Goal: Check status: Check status

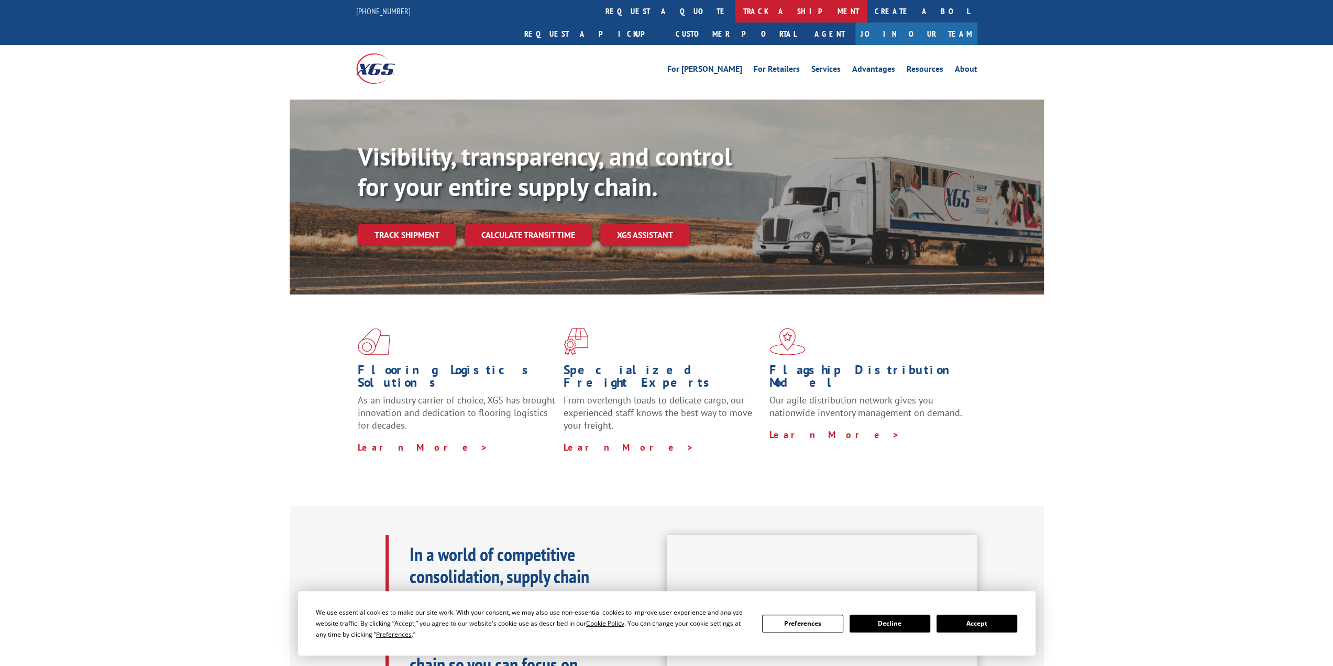
click at [735, 10] on link "track a shipment" at bounding box center [800, 11] width 131 height 23
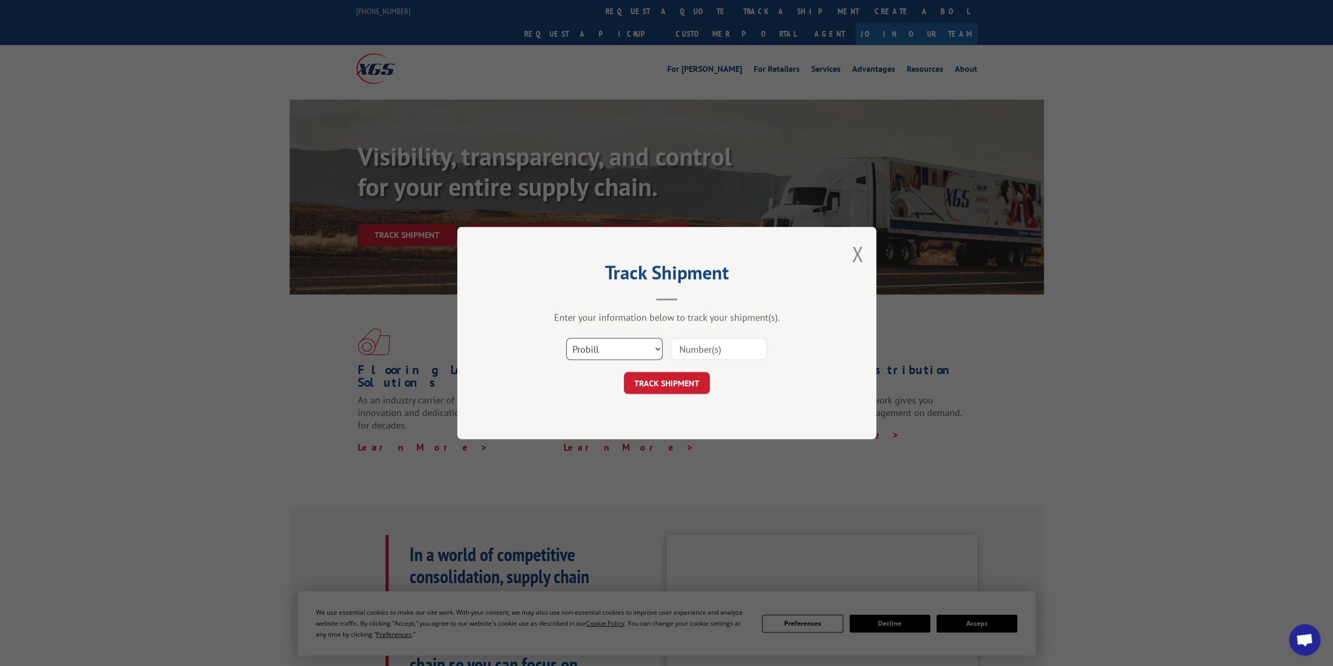
click at [642, 341] on select "Select category... Probill BOL PO" at bounding box center [614, 349] width 96 height 22
select select "bol"
click at [566, 338] on select "Select category... Probill BOL PO" at bounding box center [614, 349] width 96 height 22
click at [701, 337] on div at bounding box center [718, 349] width 96 height 24
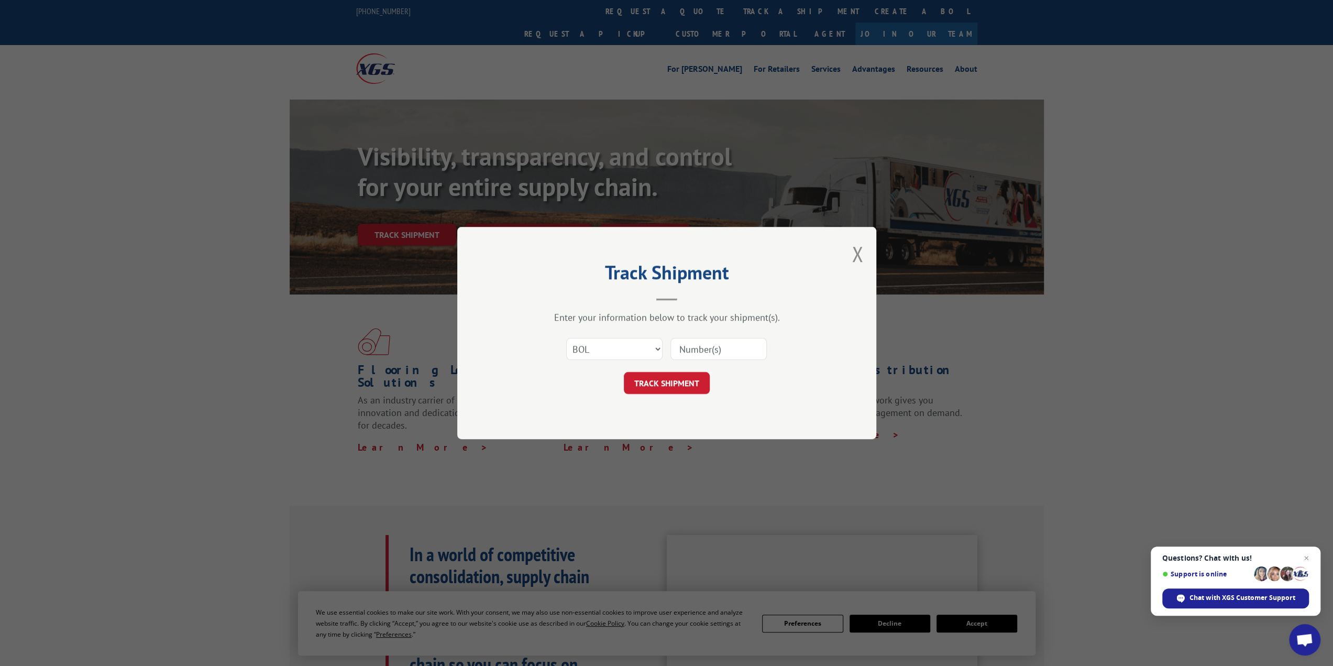
click at [696, 350] on input at bounding box center [718, 349] width 96 height 22
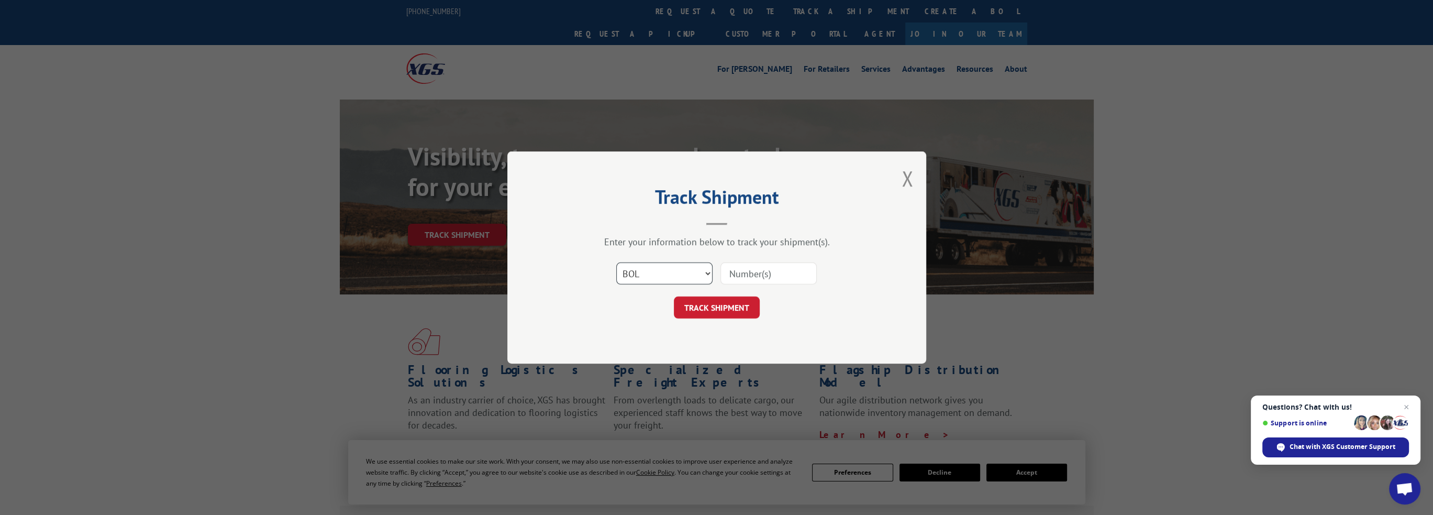
click at [663, 273] on select "Select category... Probill BOL PO" at bounding box center [664, 273] width 96 height 22
click at [747, 271] on input at bounding box center [769, 273] width 96 height 22
type input "2869203"
click at [723, 311] on button "TRACK SHIPMENT" at bounding box center [717, 307] width 86 height 22
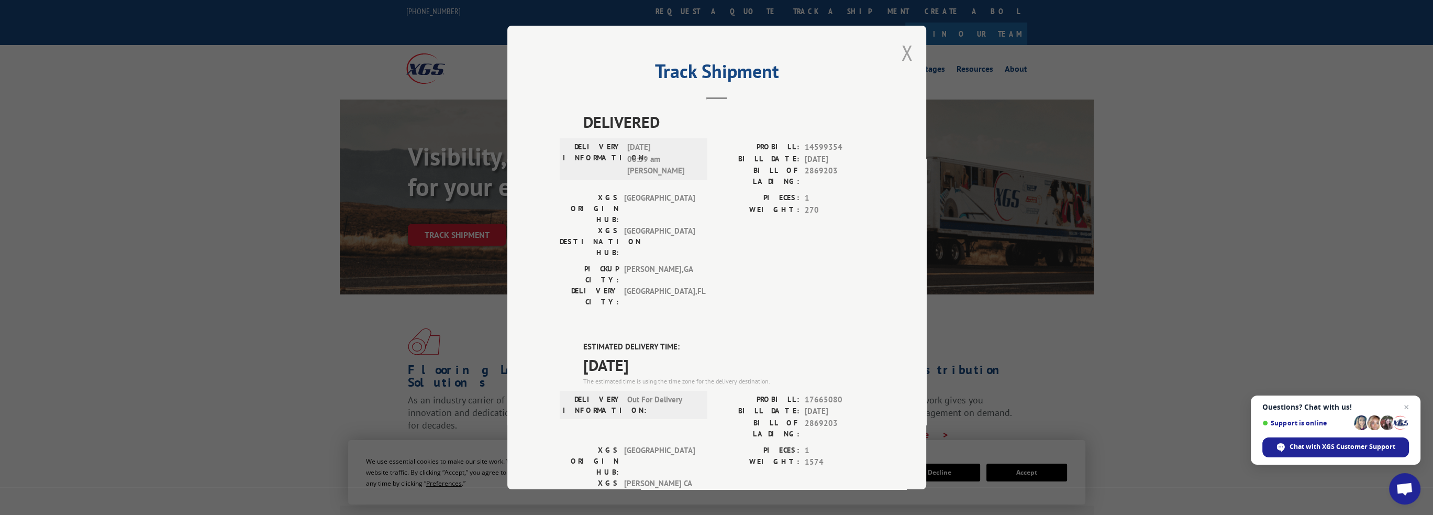
click at [906, 53] on button "Close modal" at bounding box center [908, 53] width 12 height 28
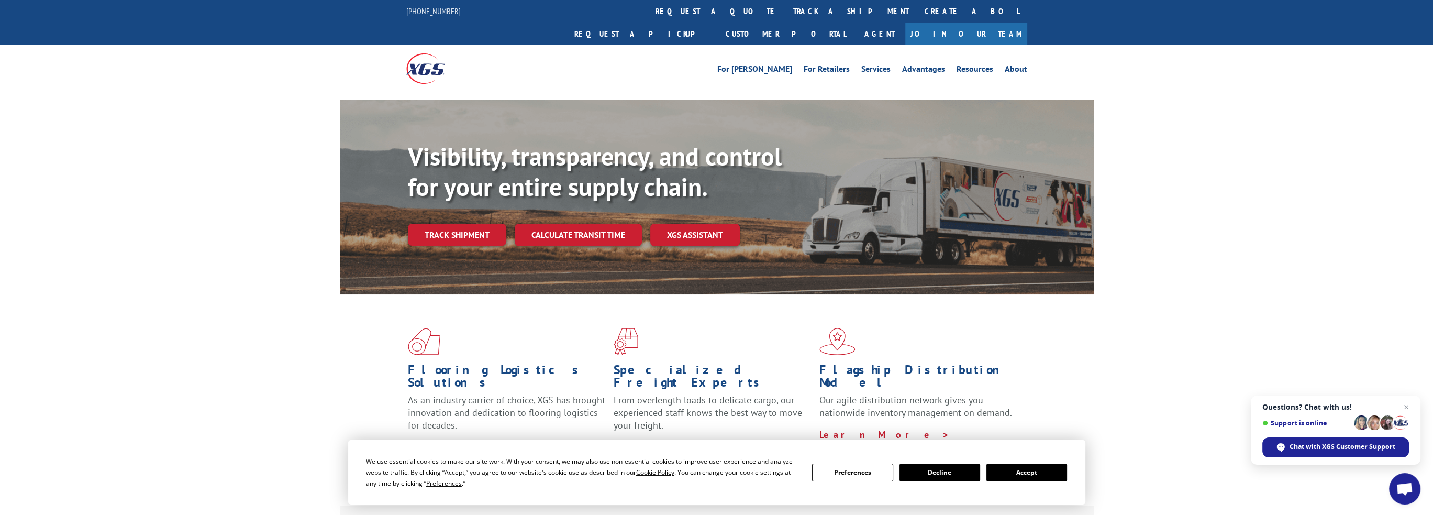
click at [1057, 473] on button "Accept" at bounding box center [1027, 473] width 81 height 18
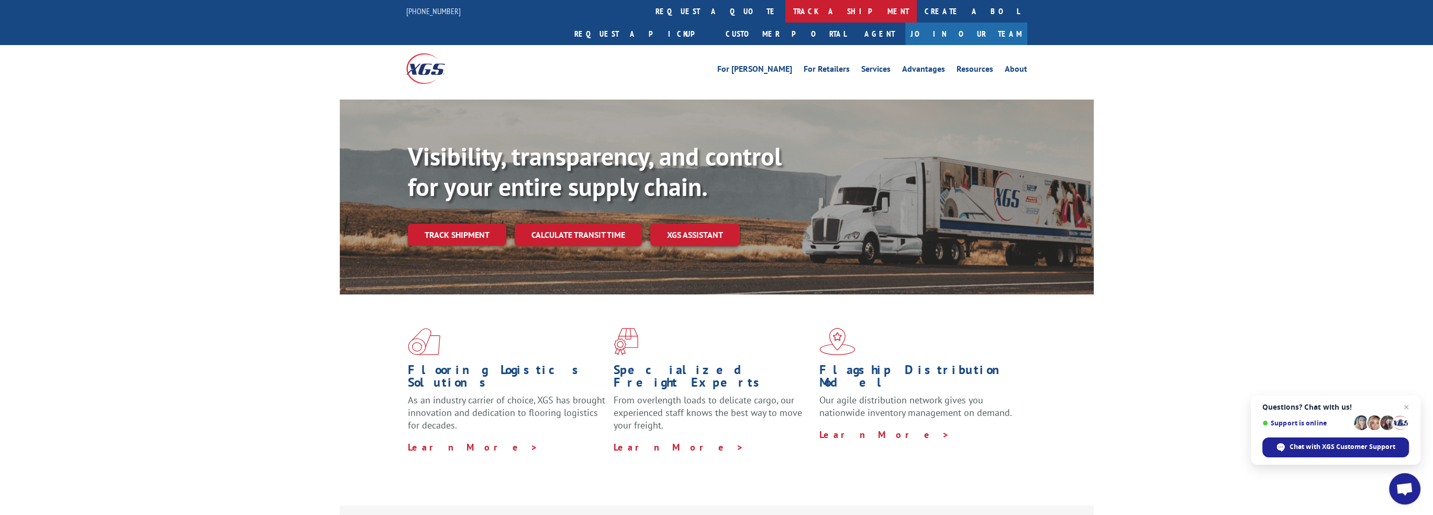
click at [786, 14] on link "track a shipment" at bounding box center [851, 11] width 131 height 23
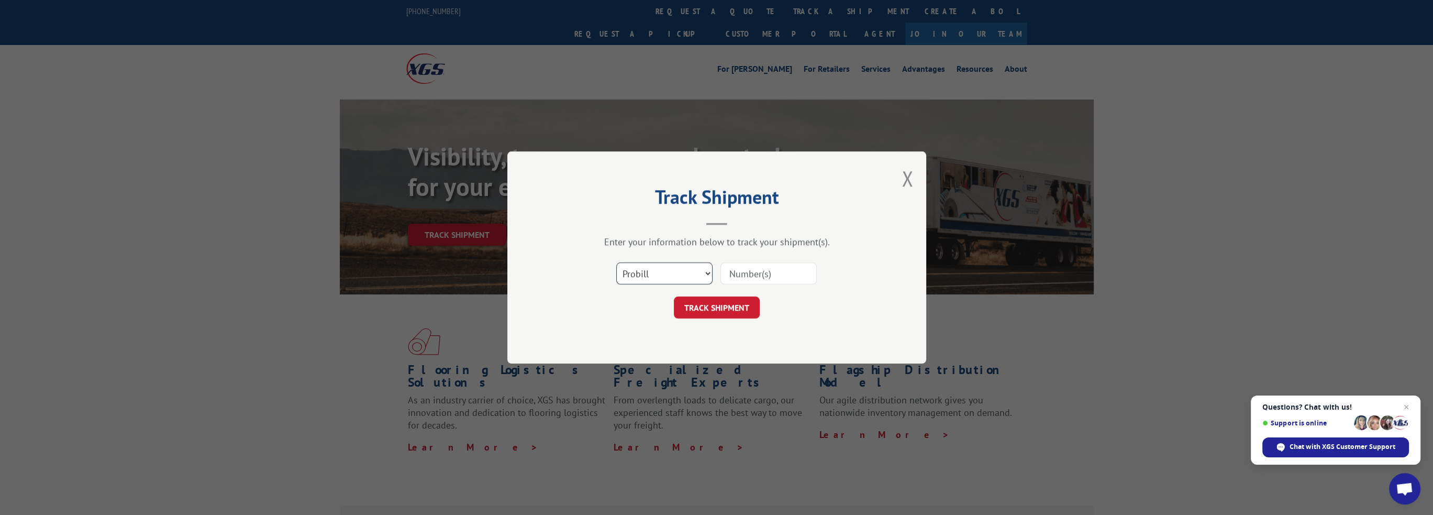
click at [670, 274] on select "Select category... Probill BOL PO" at bounding box center [664, 273] width 96 height 22
select select "bol"
click at [616, 262] on select "Select category... Probill BOL PO" at bounding box center [664, 273] width 96 height 22
click at [755, 262] on input at bounding box center [769, 273] width 96 height 22
type input "2869203"
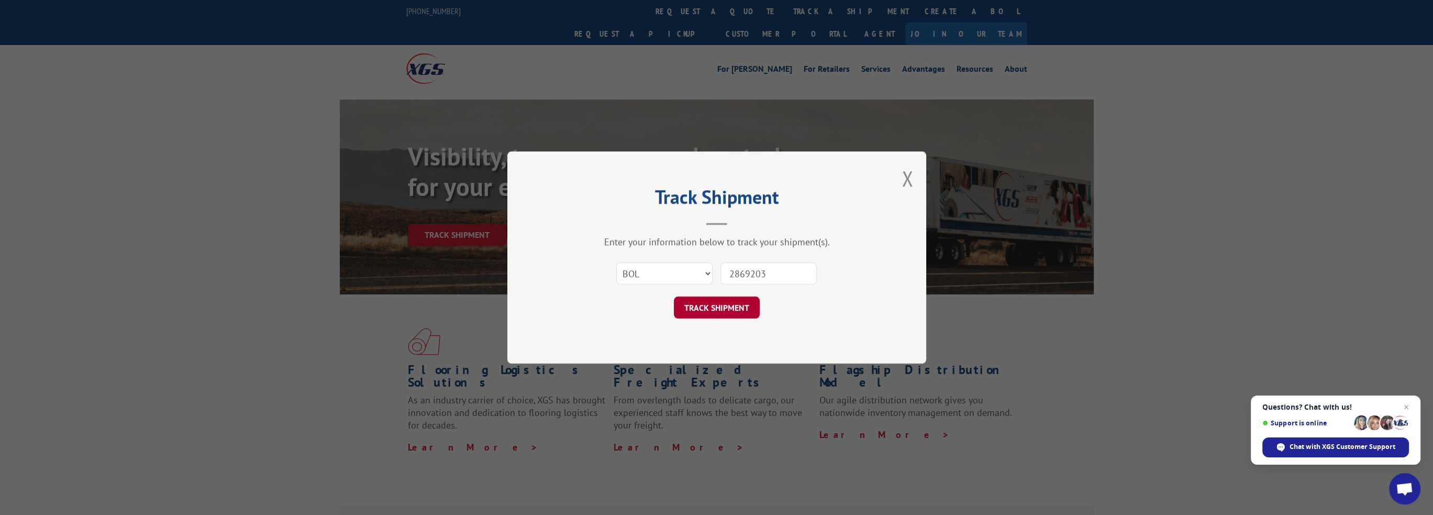
click at [745, 313] on button "TRACK SHIPMENT" at bounding box center [717, 307] width 86 height 22
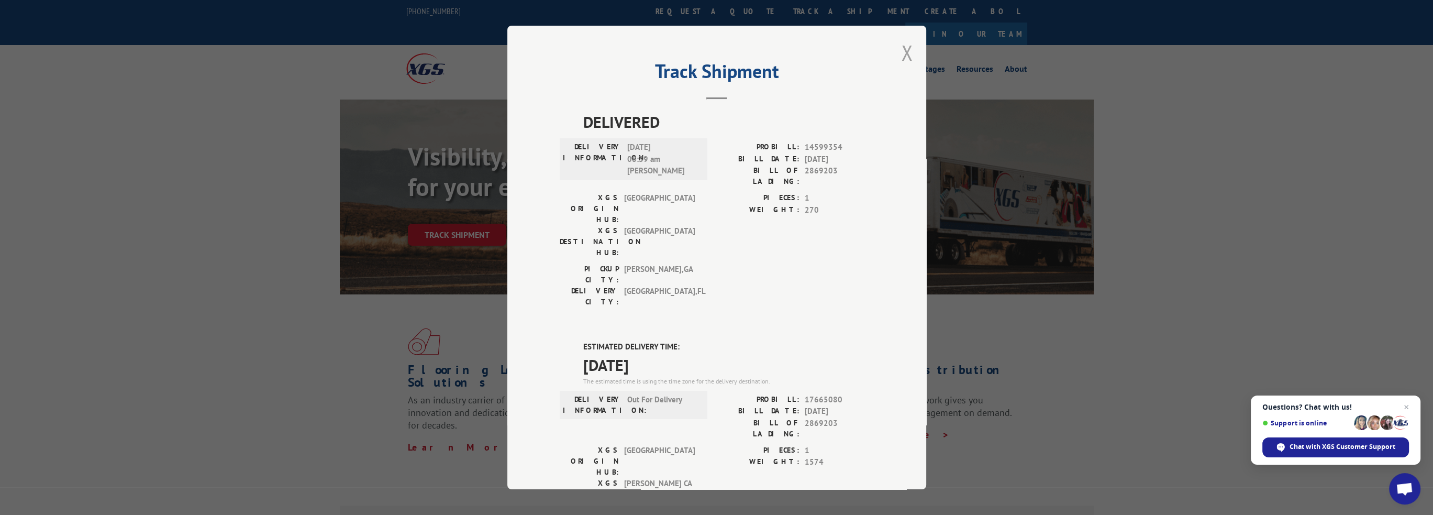
click at [903, 51] on button "Close modal" at bounding box center [908, 53] width 12 height 28
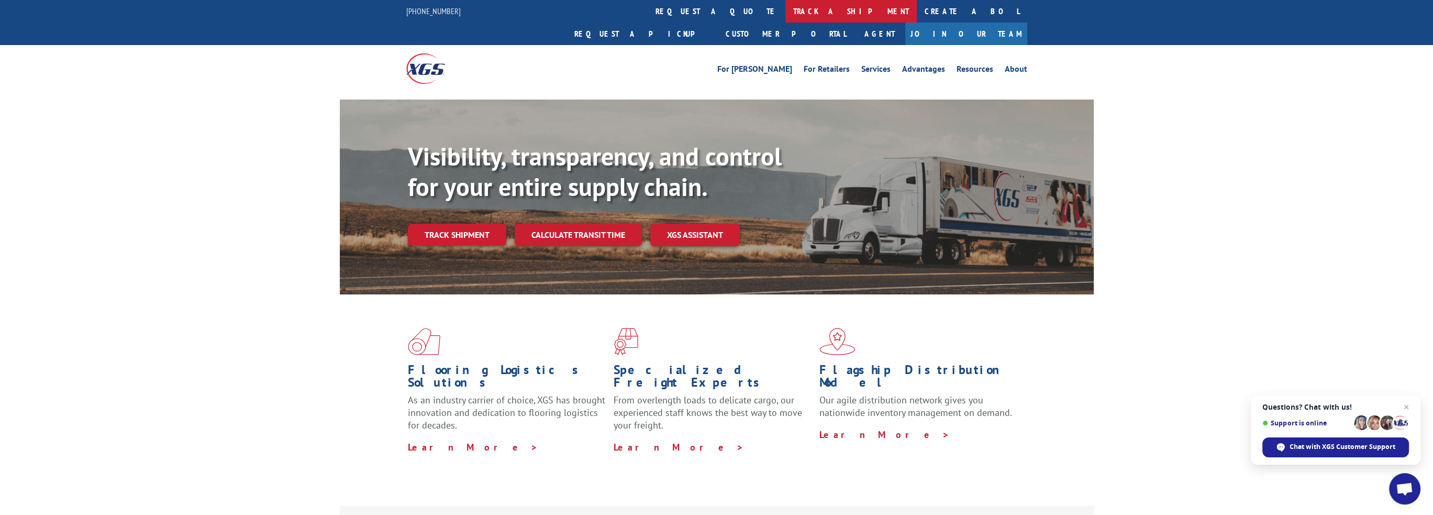
click at [786, 7] on link "track a shipment" at bounding box center [851, 11] width 131 height 23
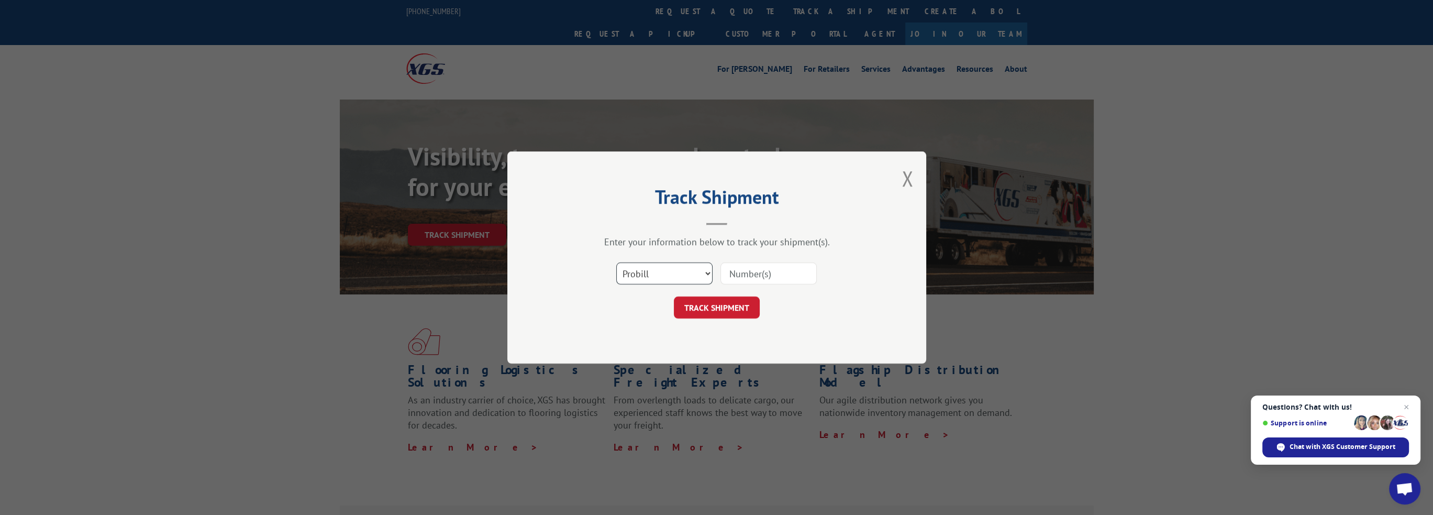
click at [665, 278] on select "Select category... Probill BOL PO" at bounding box center [664, 273] width 96 height 22
select select "bol"
click at [616, 262] on select "Select category... Probill BOL PO" at bounding box center [664, 273] width 96 height 22
click at [728, 277] on input at bounding box center [769, 273] width 96 height 22
type input "2869203"
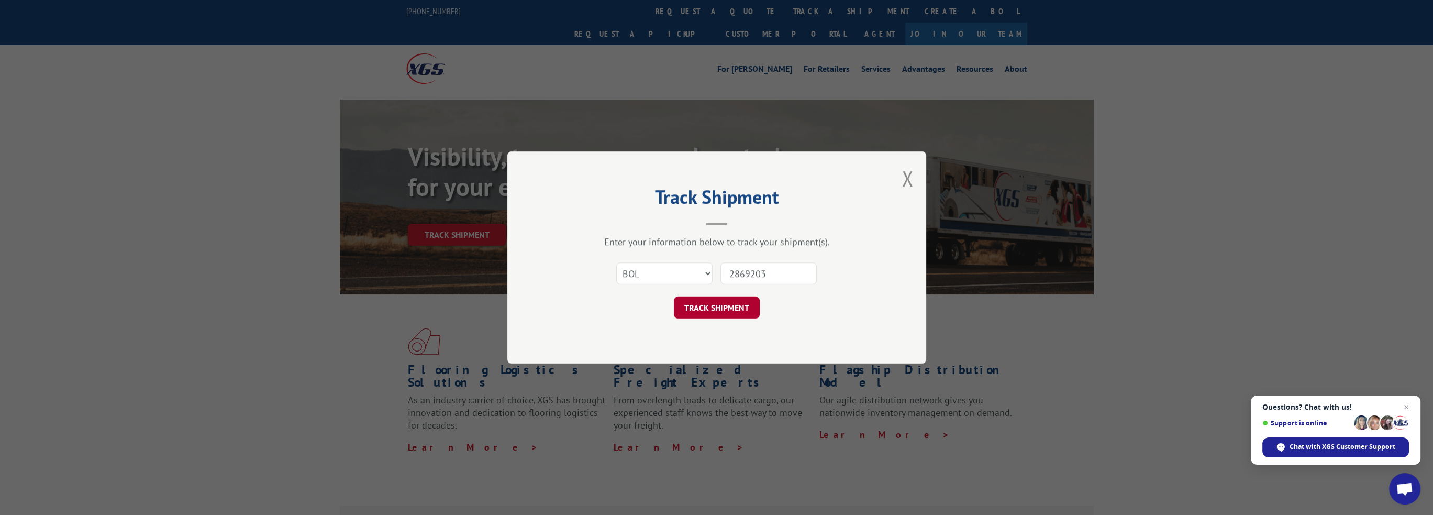
click at [731, 302] on button "TRACK SHIPMENT" at bounding box center [717, 307] width 86 height 22
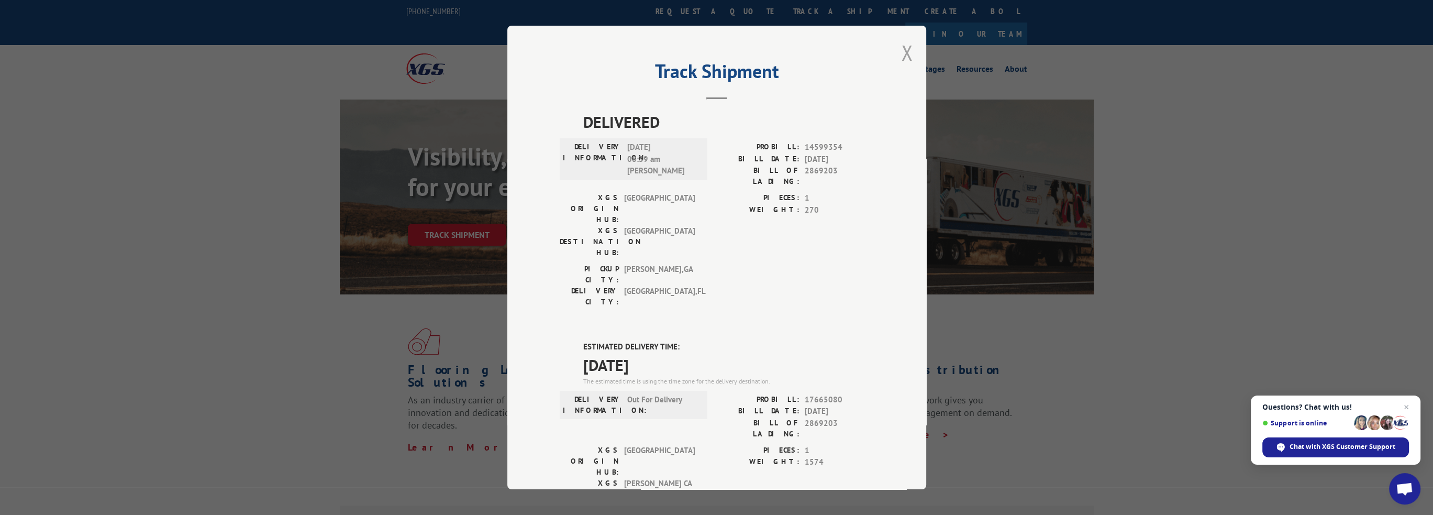
click at [907, 54] on button "Close modal" at bounding box center [908, 53] width 12 height 28
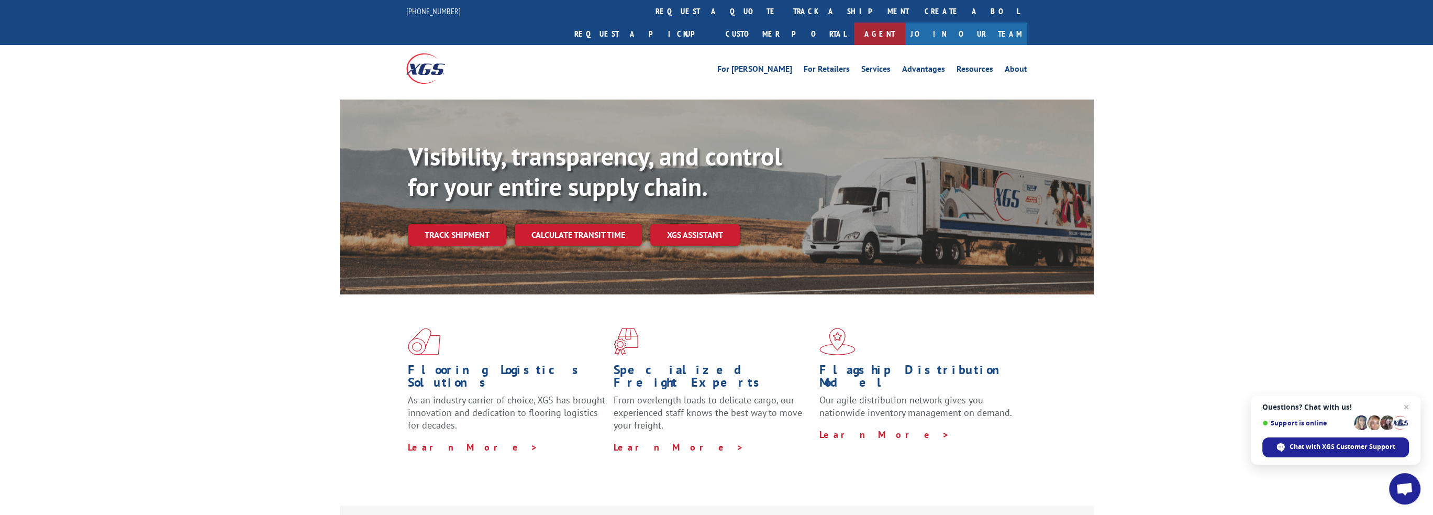
click at [906, 23] on link "Agent" at bounding box center [879, 34] width 51 height 23
click at [572, 224] on link "Calculate transit time" at bounding box center [578, 235] width 127 height 23
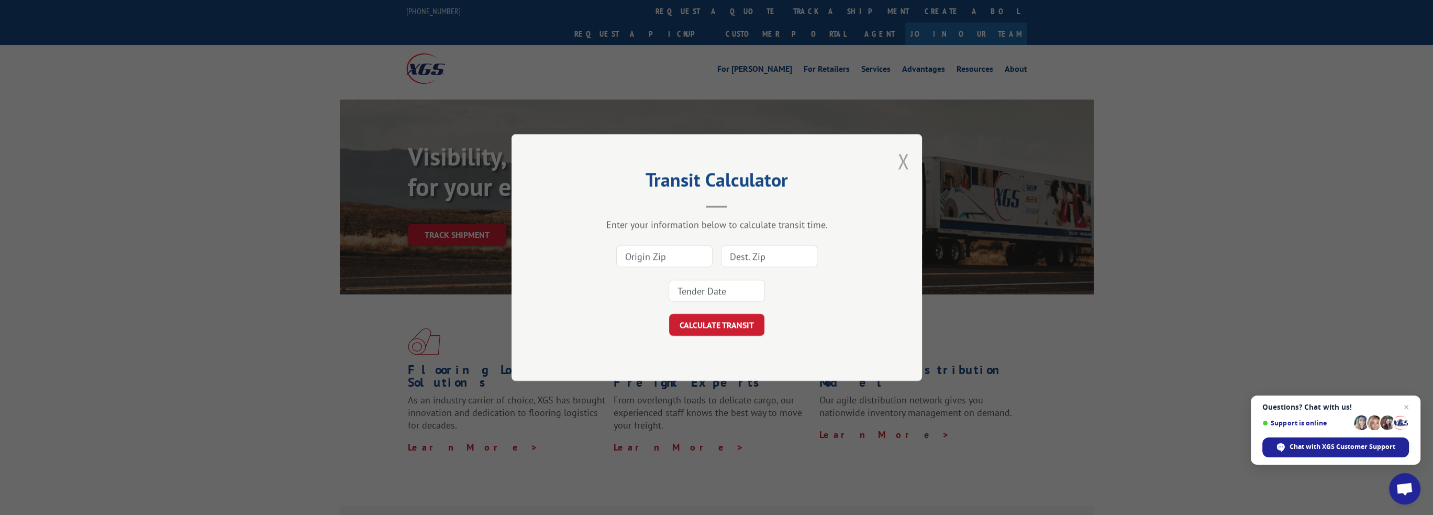
click at [902, 161] on button "Close modal" at bounding box center [904, 161] width 12 height 28
